Goal: Check status

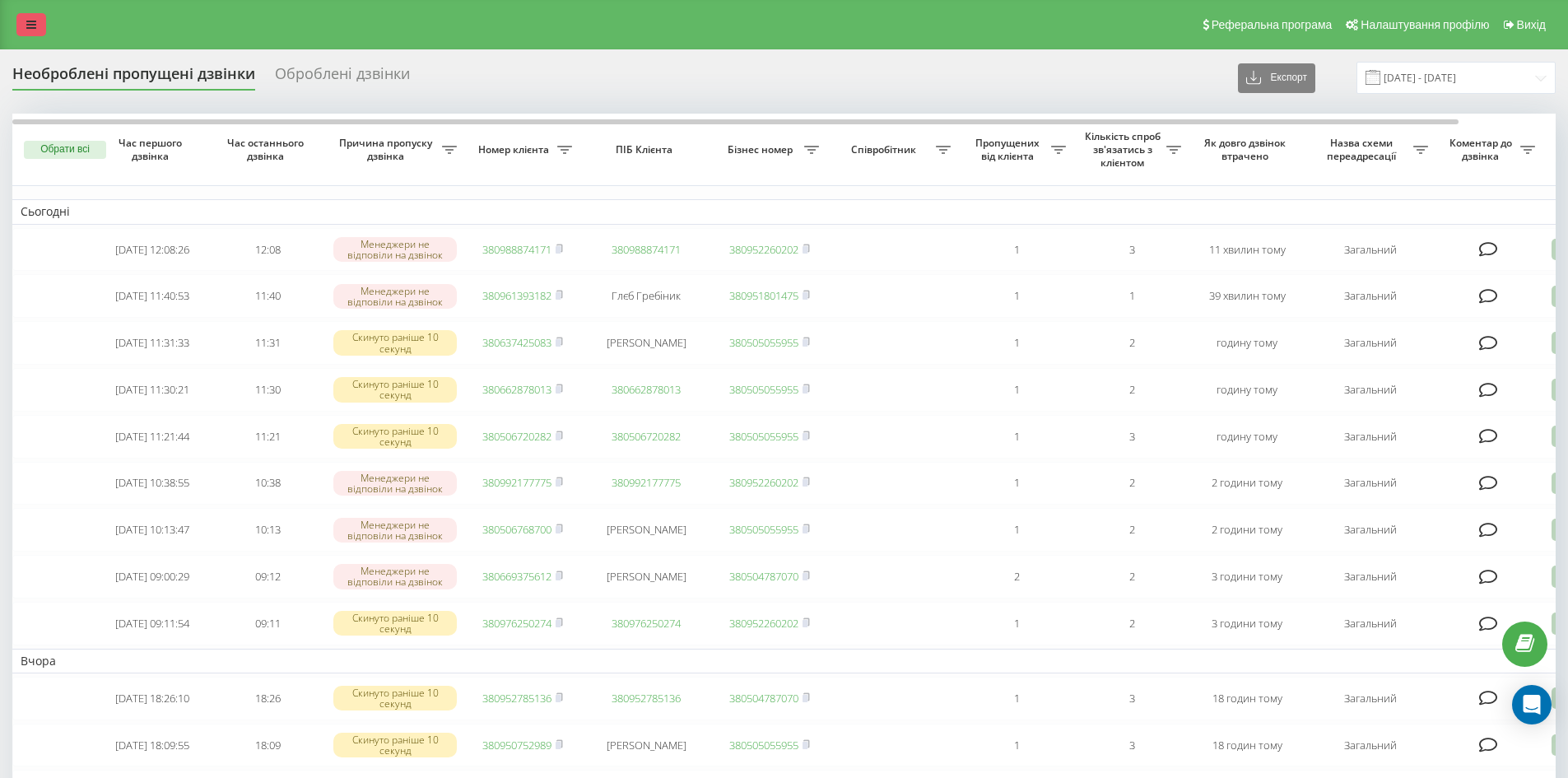
drag, startPoint x: 0, startPoint y: 0, endPoint x: 40, endPoint y: 29, distance: 49.4
click at [40, 29] on link at bounding box center [31, 25] width 30 height 23
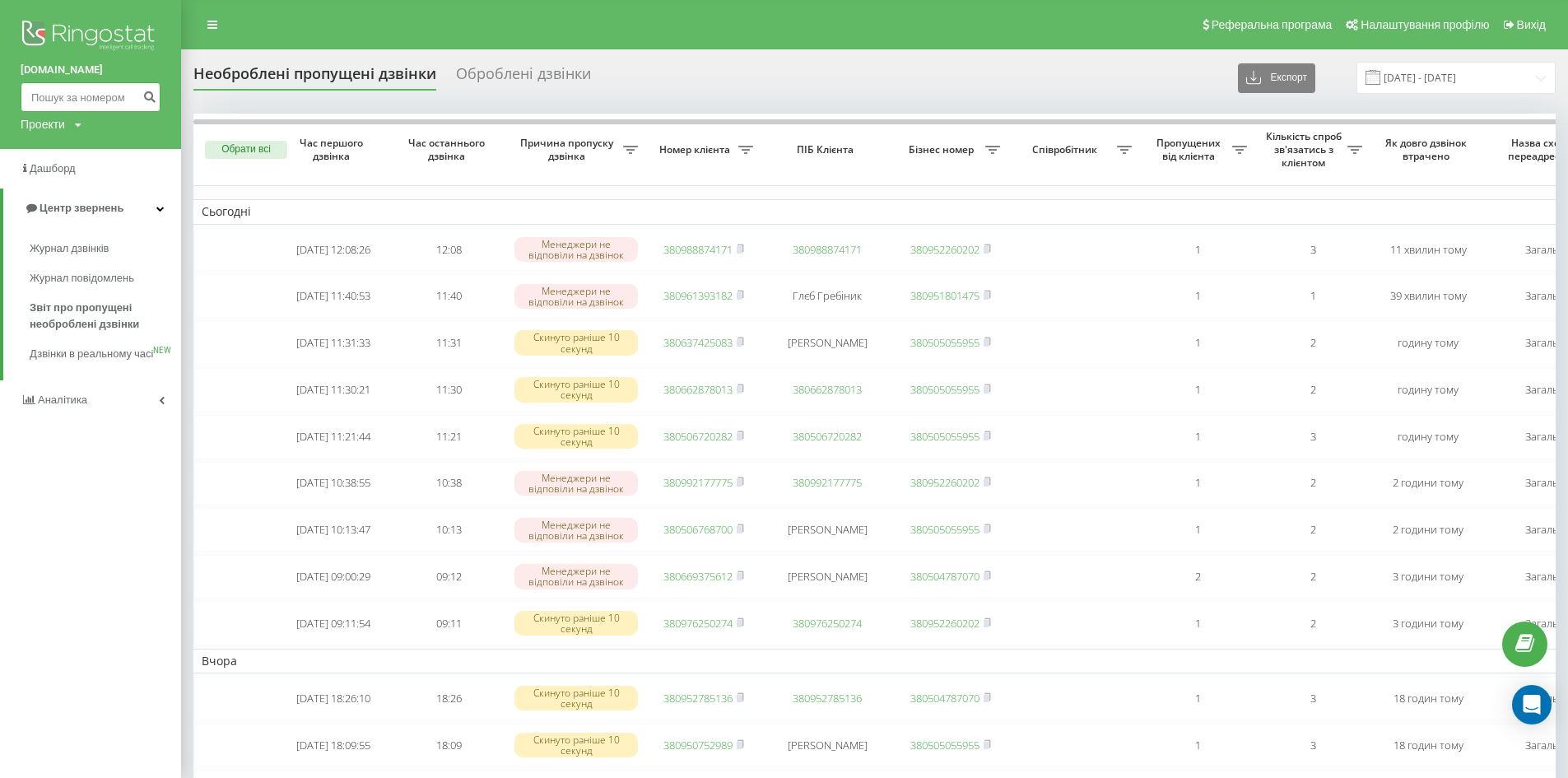
click at [49, 93] on input at bounding box center [90, 96] width 140 height 30
paste input "0988350025"
type input "0988350025"
click at [148, 95] on icon "submit" at bounding box center [149, 94] width 14 height 10
